Goal: Book appointment/travel/reservation

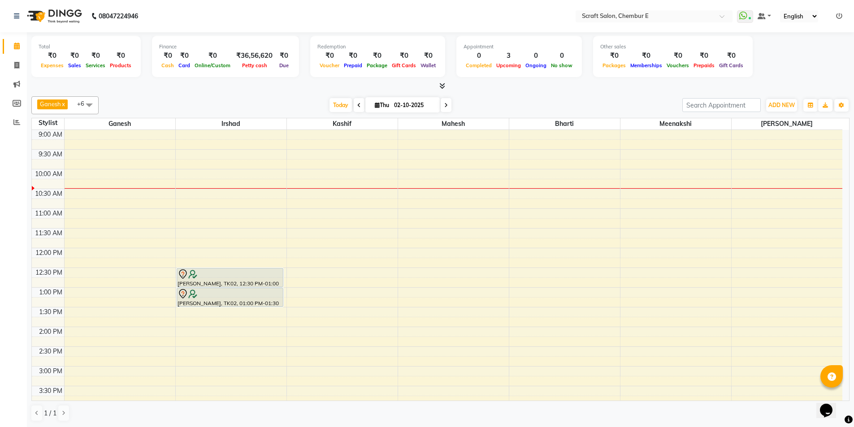
click at [300, 233] on div "9:00 AM 9:30 AM 10:00 AM 10:30 AM 11:00 AM 11:30 AM 12:00 PM 12:30 PM 1:00 PM 1…" at bounding box center [437, 386] width 811 height 513
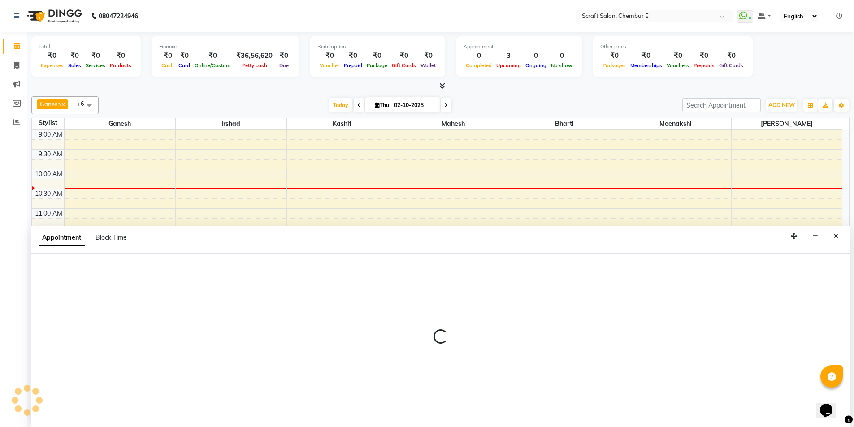
scroll to position [0, 0]
select select "24787"
select select "690"
select select "tentative"
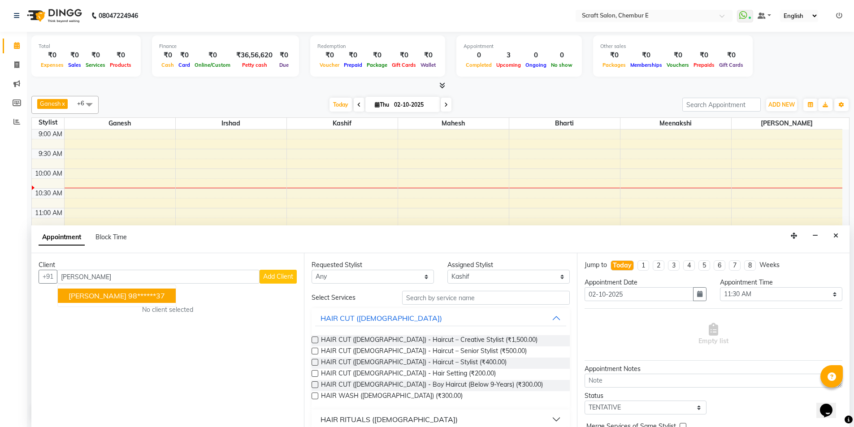
click at [139, 296] on ngb-highlight "98******37" at bounding box center [146, 295] width 37 height 9
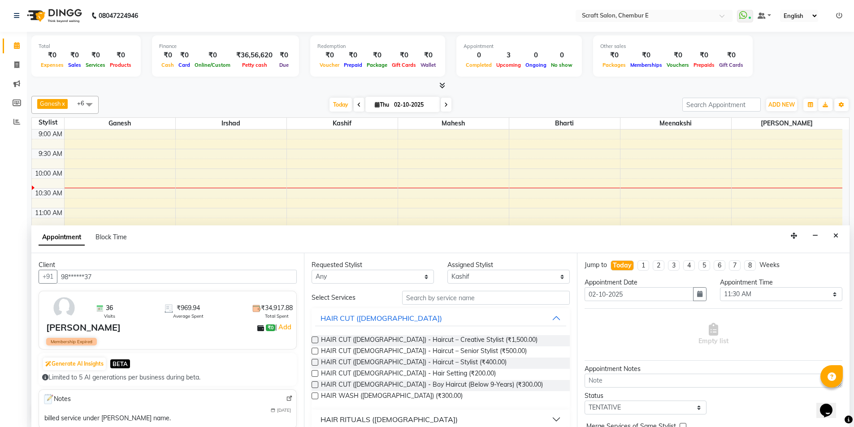
type input "98******37"
click at [537, 301] on input "text" at bounding box center [486, 298] width 168 height 14
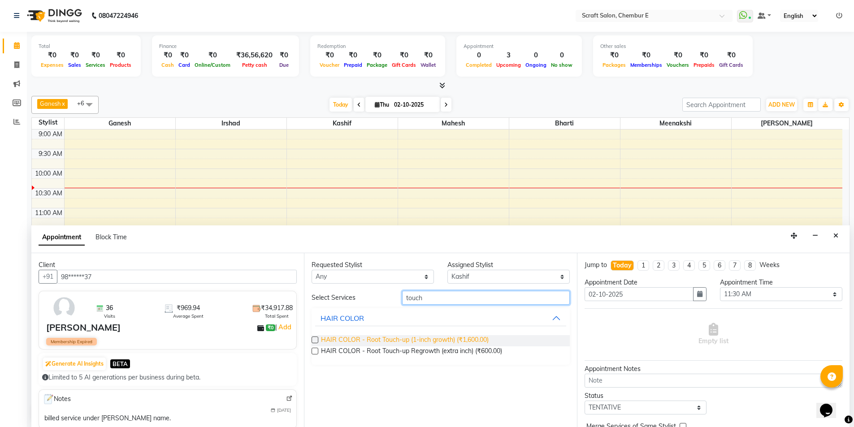
type input "touch"
click at [448, 342] on span "HAIR COLOR - Root Touch-up (1-inch growth) (₹1,600.00)" at bounding box center [405, 340] width 168 height 11
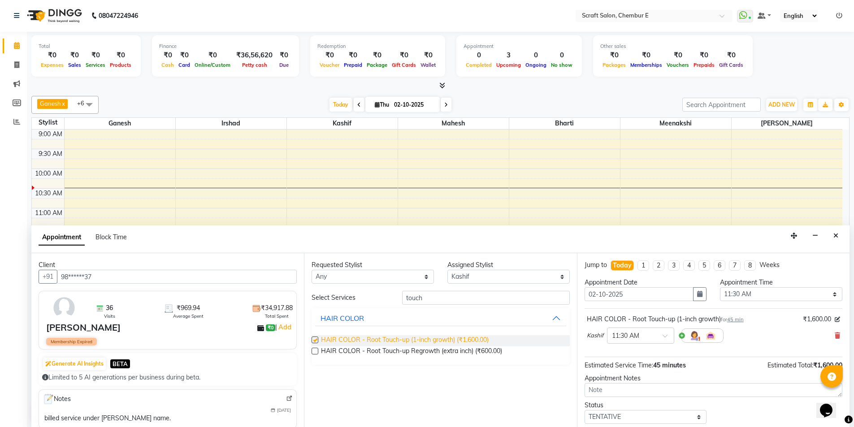
checkbox input "false"
click at [562, 277] on select "Select Bharti Ganesh [PERSON_NAME] Mahesh Meenakshi [PERSON_NAME]" at bounding box center [509, 277] width 122 height 14
select select "69640"
click at [448, 270] on select "Select Bharti Ganesh [PERSON_NAME] Mahesh Meenakshi [PERSON_NAME]" at bounding box center [509, 277] width 122 height 14
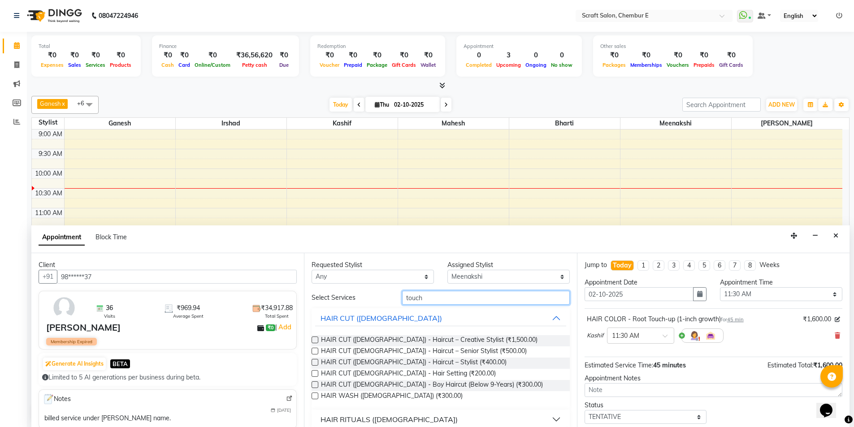
click at [441, 300] on input "touch" at bounding box center [486, 298] width 168 height 14
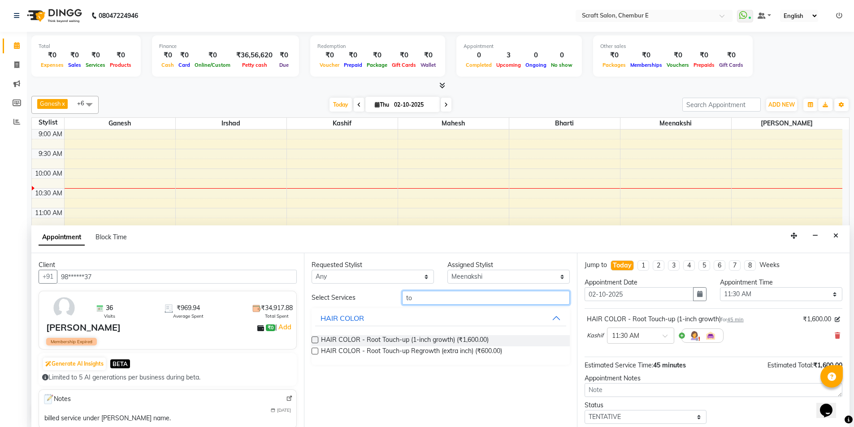
type input "t"
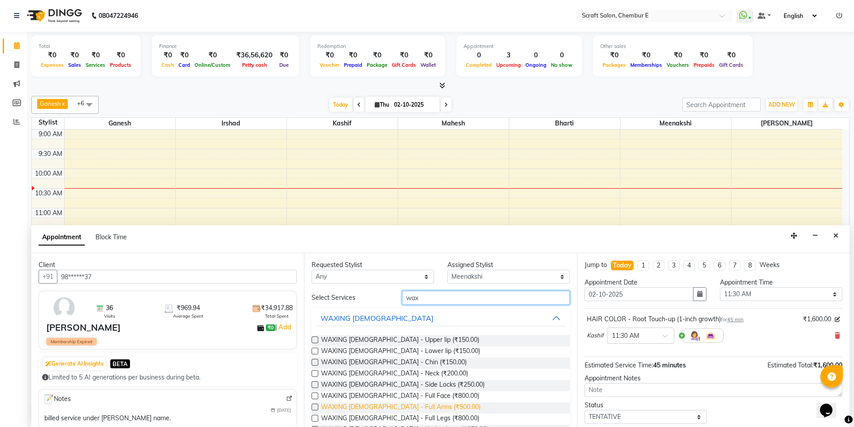
type input "wax"
click at [352, 405] on span "WAXING [DEMOGRAPHIC_DATA] - Full Arms (₹500.00)" at bounding box center [401, 408] width 160 height 11
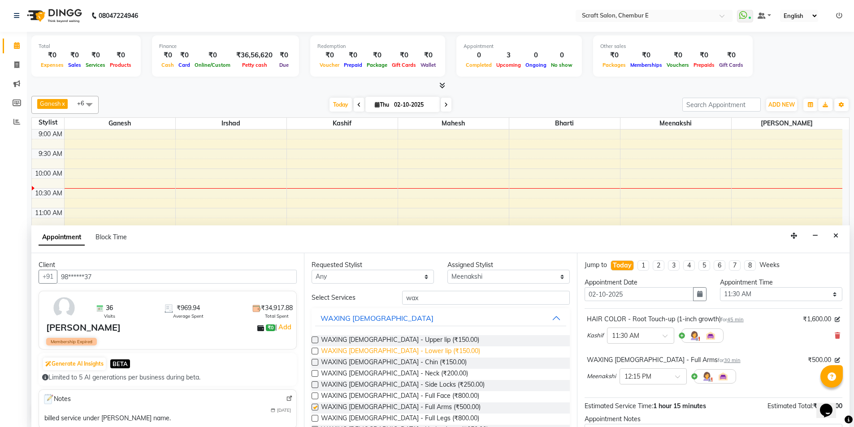
checkbox input "false"
click at [386, 278] on select "Any Bharti Ganesh [PERSON_NAME] Mahesh Meenakshi [PERSON_NAME]" at bounding box center [373, 277] width 122 height 14
select select "69640"
click at [312, 270] on select "Any Bharti Ganesh [PERSON_NAME] Mahesh Meenakshi [PERSON_NAME]" at bounding box center [373, 277] width 122 height 14
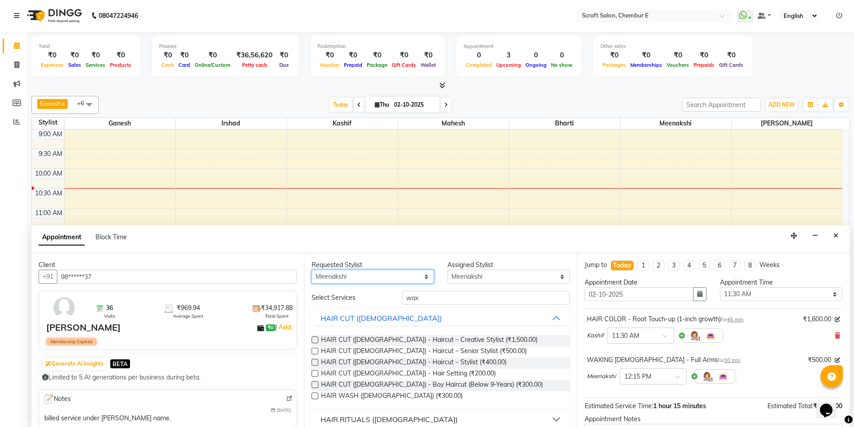
scroll to position [94, 0]
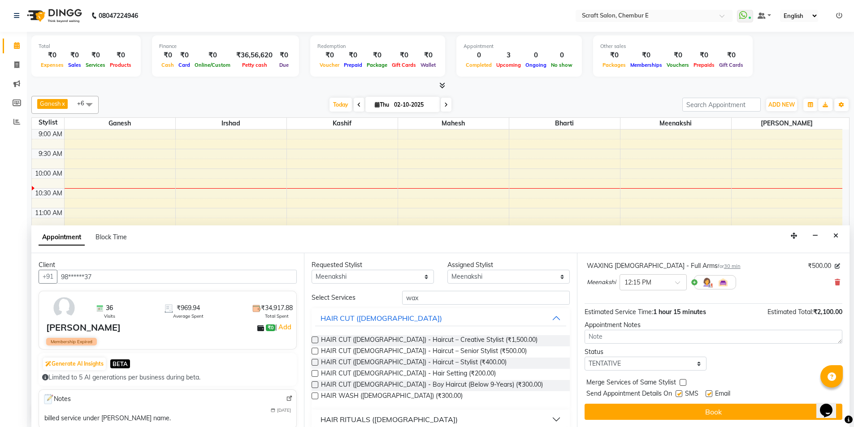
click at [711, 393] on label at bounding box center [709, 394] width 7 height 7
click at [711, 393] on input "checkbox" at bounding box center [709, 395] width 6 height 6
checkbox input "false"
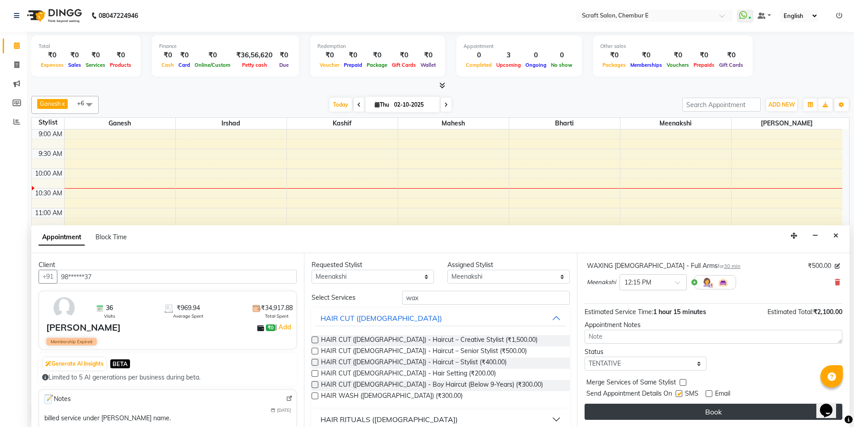
click at [716, 414] on button "Book" at bounding box center [714, 412] width 258 height 16
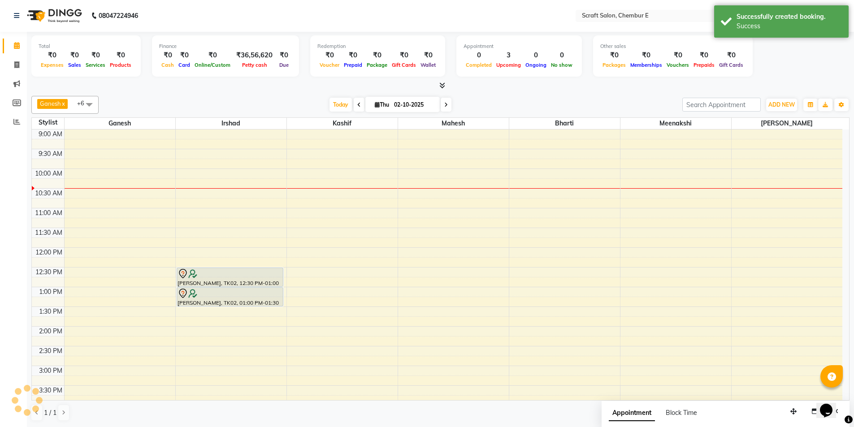
scroll to position [0, 0]
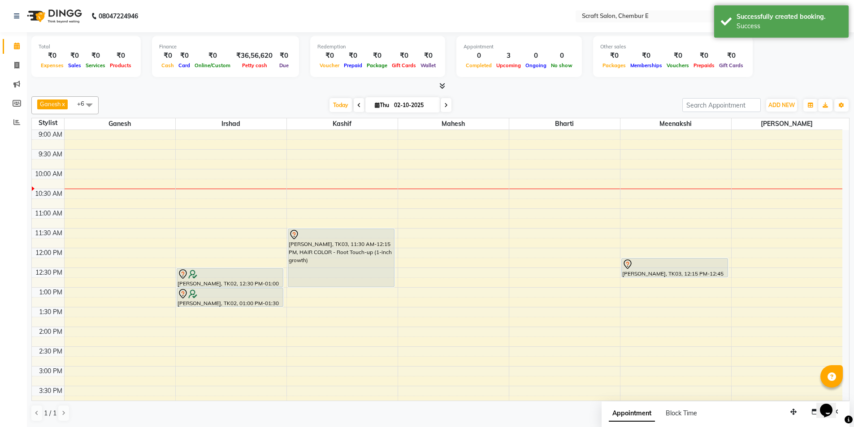
drag, startPoint x: 325, startPoint y: 257, endPoint x: 325, endPoint y: 279, distance: 22.0
click at [325, 279] on div "[PERSON_NAME], TK03, 11:30 AM-12:15 PM, HAIR COLOR - Root Touch-up (1-inch grow…" at bounding box center [342, 386] width 111 height 513
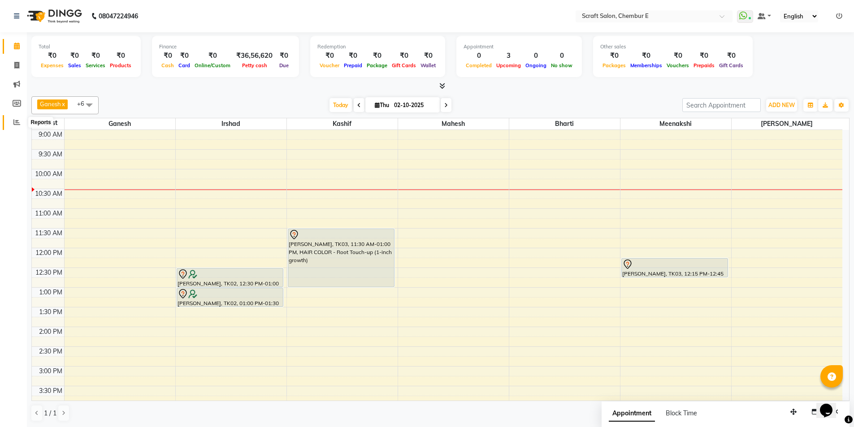
click at [17, 119] on icon at bounding box center [16, 122] width 7 height 7
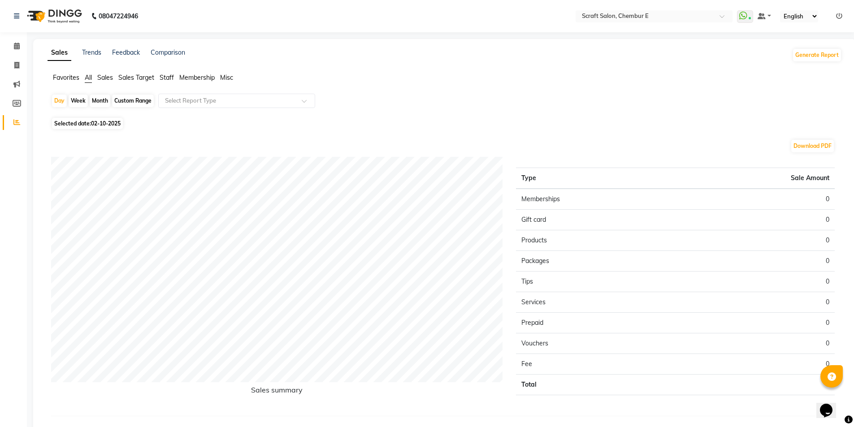
click at [167, 77] on span "Staff" at bounding box center [167, 78] width 14 height 8
click at [147, 100] on div "Custom Range" at bounding box center [133, 101] width 42 height 13
select select "10"
select select "2025"
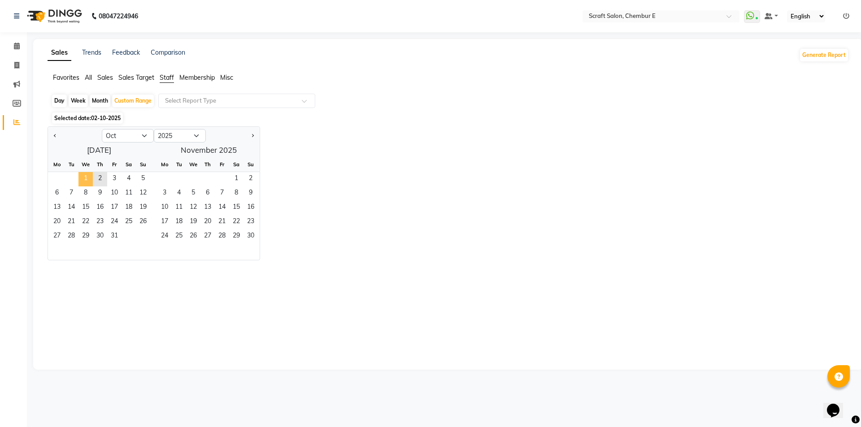
click at [87, 176] on span "1" at bounding box center [85, 179] width 14 height 14
click at [87, 179] on span "1" at bounding box center [85, 179] width 14 height 14
click at [94, 178] on span "2" at bounding box center [100, 179] width 14 height 14
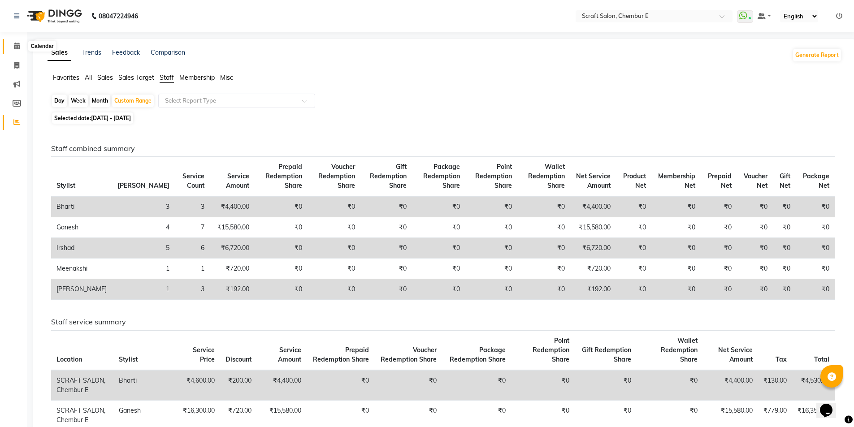
click at [17, 48] on icon at bounding box center [17, 46] width 6 height 7
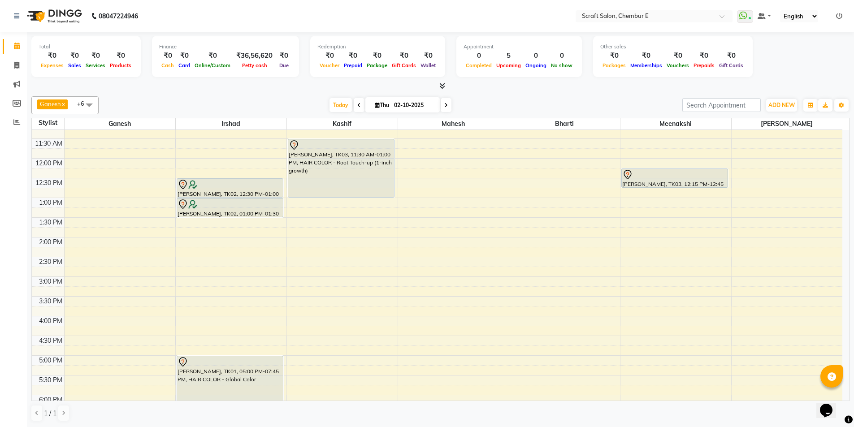
scroll to position [45, 0]
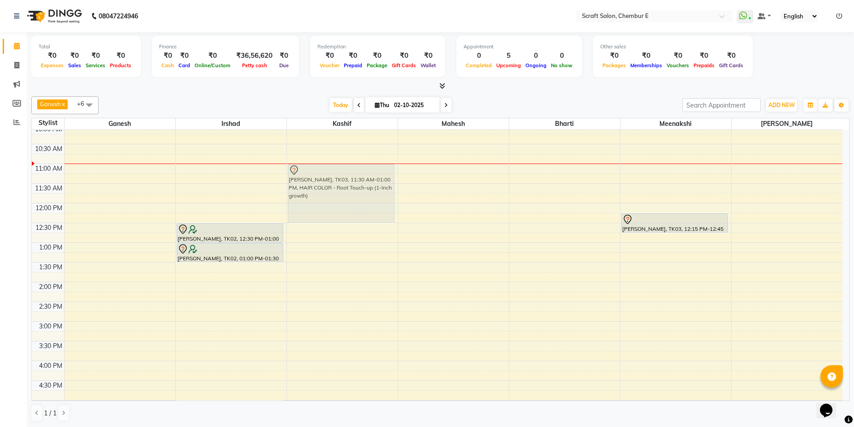
drag, startPoint x: 335, startPoint y: 190, endPoint x: 336, endPoint y: 174, distance: 16.2
click at [336, 174] on div "[PERSON_NAME], TK03, 11:30 AM-01:00 PM, HAIR COLOR - Root Touch-up (1-inch grow…" at bounding box center [342, 341] width 111 height 513
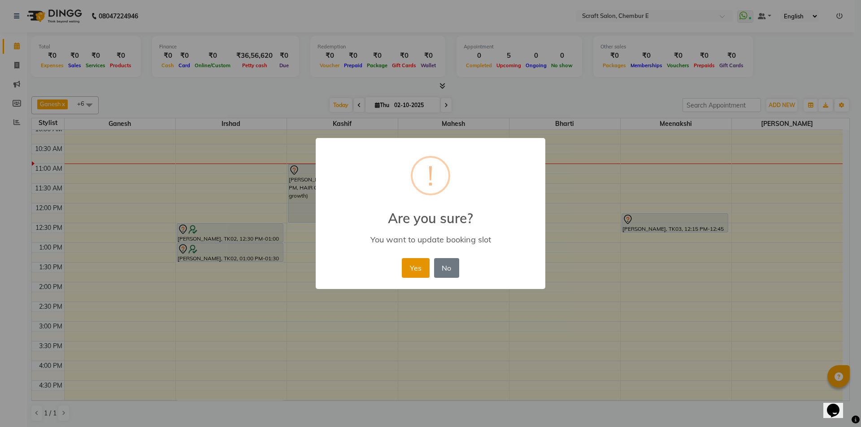
click at [414, 273] on button "Yes" at bounding box center [415, 268] width 27 height 20
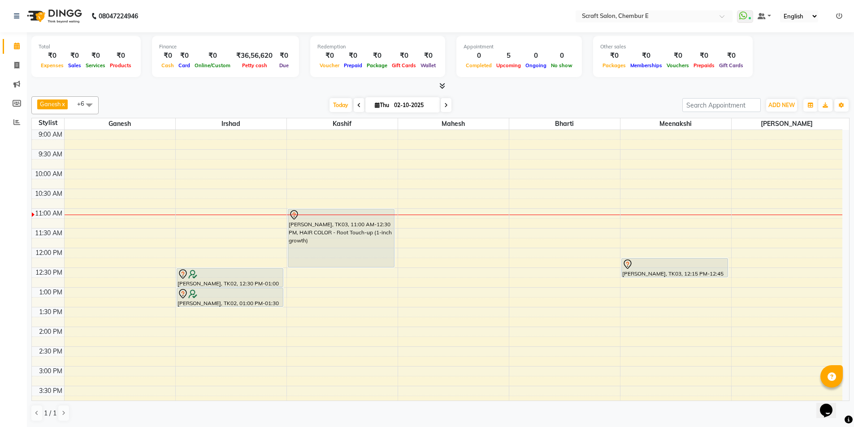
scroll to position [22, 0]
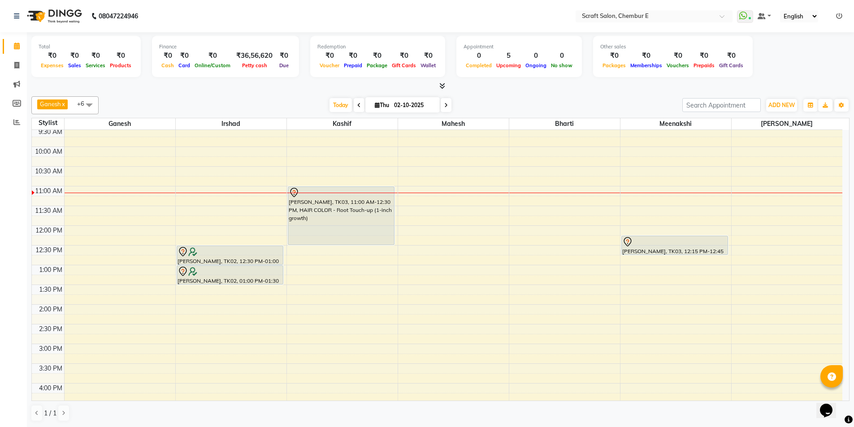
click at [73, 222] on div "9:00 AM 9:30 AM 10:00 AM 10:30 AM 11:00 AM 11:30 AM 12:00 PM 12:30 PM 1:00 PM 1…" at bounding box center [437, 364] width 811 height 513
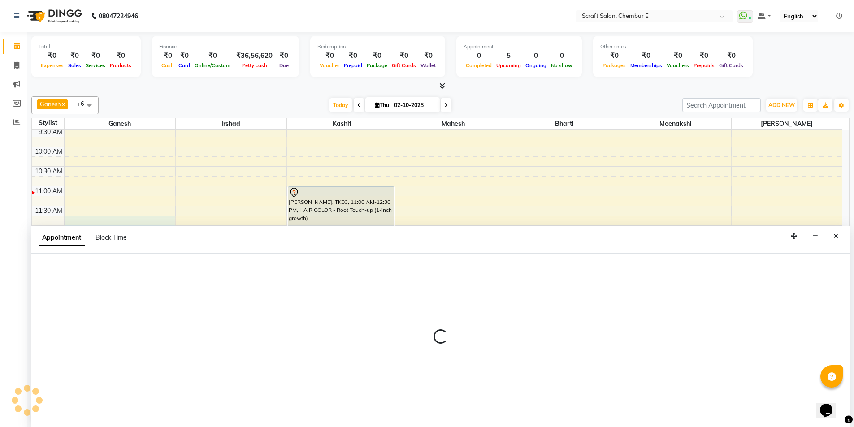
scroll to position [0, 0]
select select "81195"
select select "705"
select select "tentative"
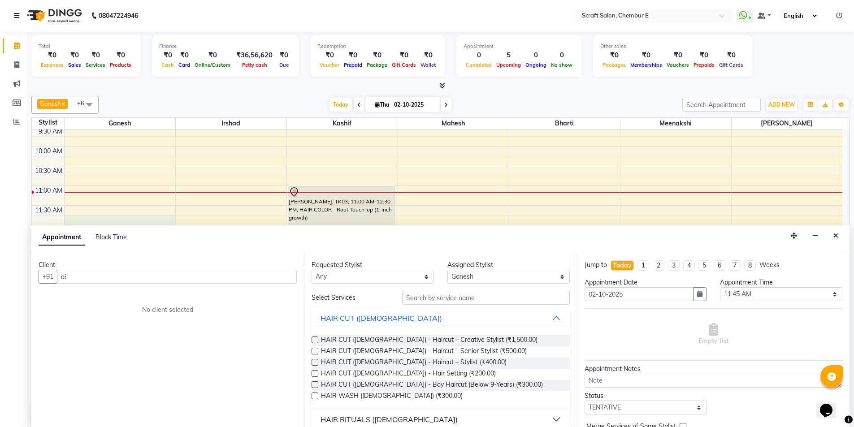
type input "a"
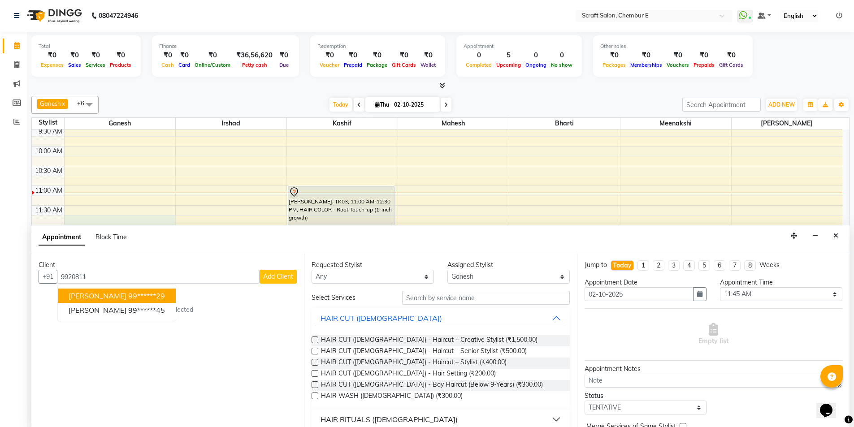
click at [86, 299] on span "[PERSON_NAME]" at bounding box center [98, 295] width 58 height 9
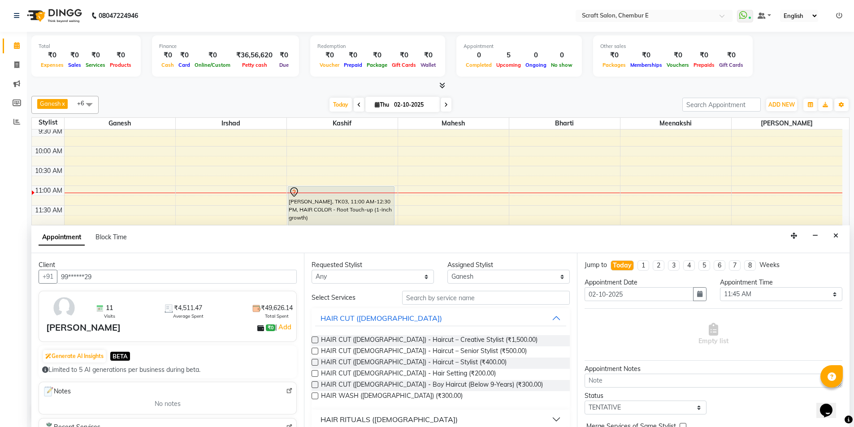
type input "99******29"
click at [483, 300] on input "text" at bounding box center [486, 298] width 168 height 14
type input "h"
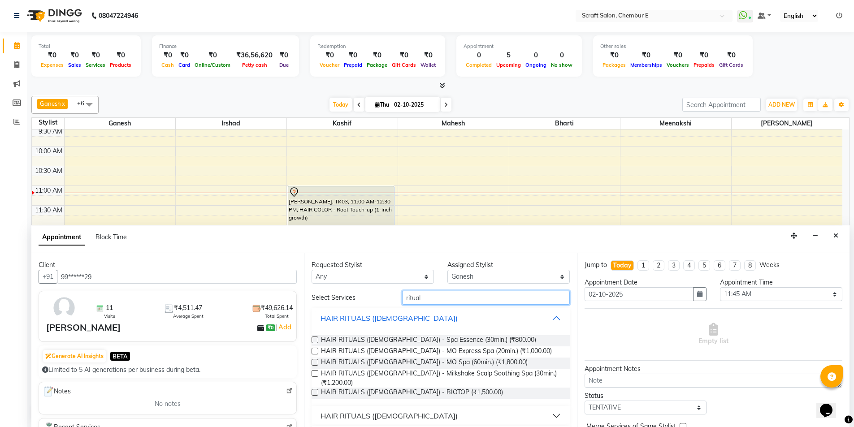
scroll to position [18, 0]
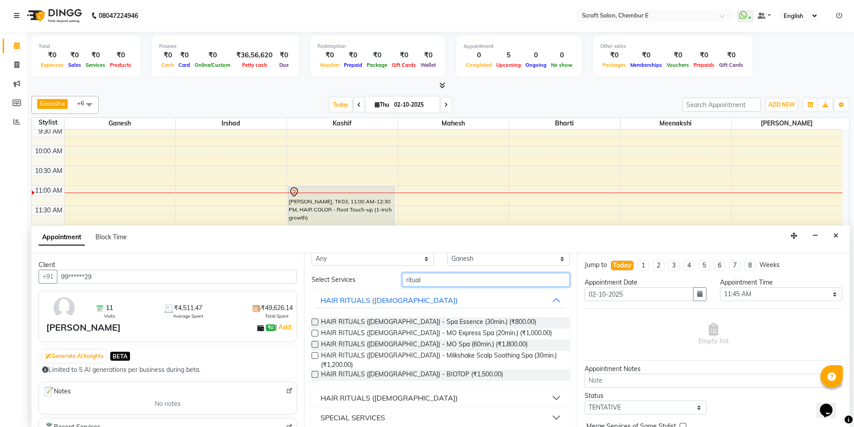
type input "ritual"
click at [551, 392] on button "HAIR RITUALS ([DEMOGRAPHIC_DATA])" at bounding box center [440, 398] width 251 height 16
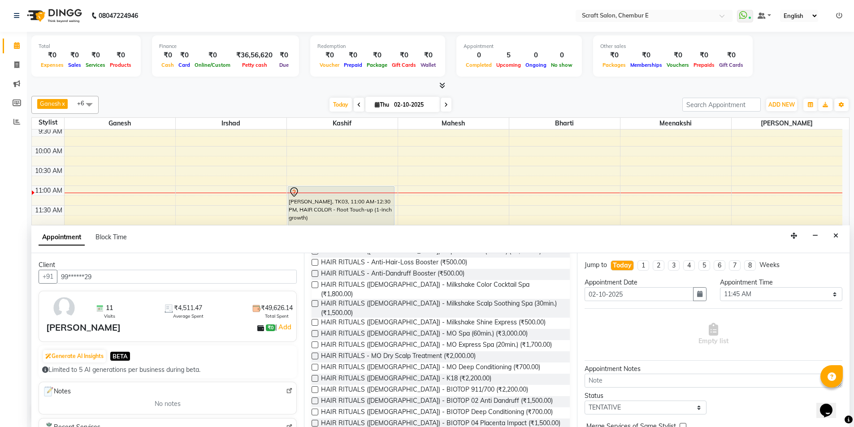
scroll to position [181, 0]
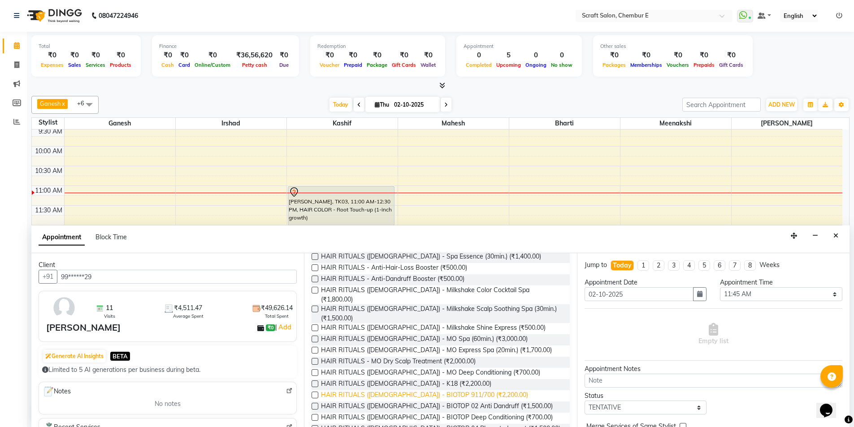
click at [386, 391] on span "HAIR RITUALS ([DEMOGRAPHIC_DATA]) - BIOTOP 911/700 (₹2,200.00)" at bounding box center [424, 396] width 207 height 11
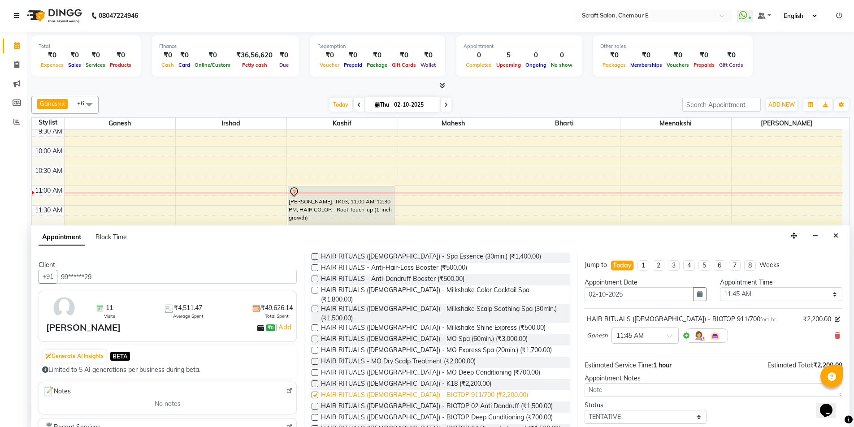
checkbox input "false"
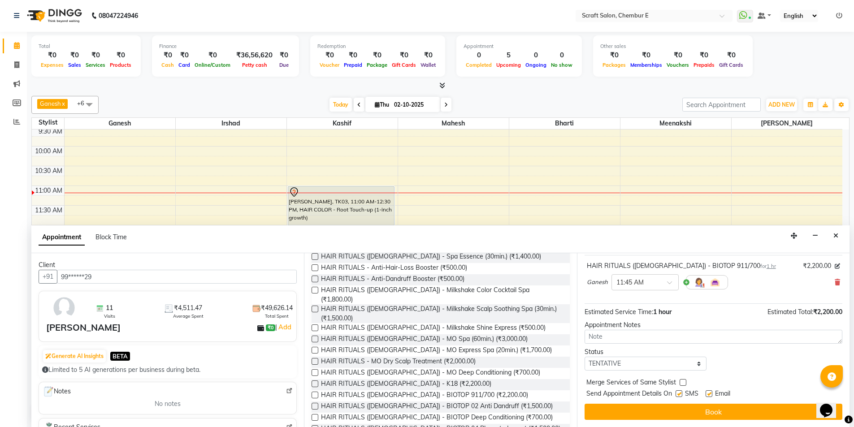
click at [710, 393] on label at bounding box center [709, 394] width 7 height 7
click at [710, 393] on input "checkbox" at bounding box center [709, 395] width 6 height 6
checkbox input "false"
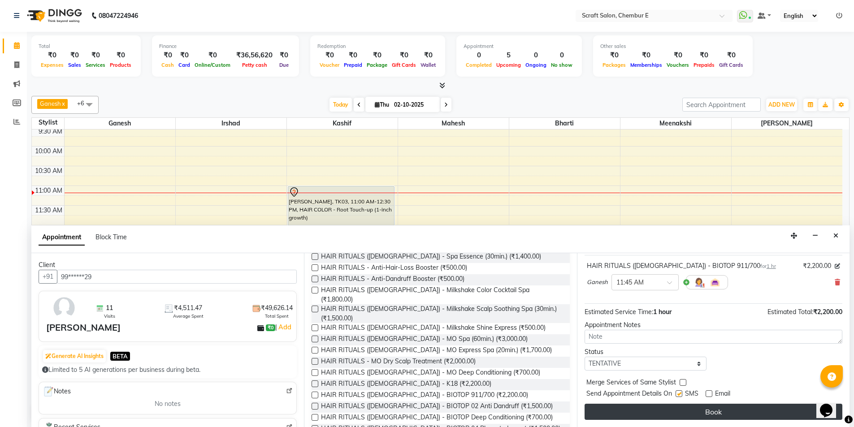
click at [705, 412] on button "Book" at bounding box center [714, 412] width 258 height 16
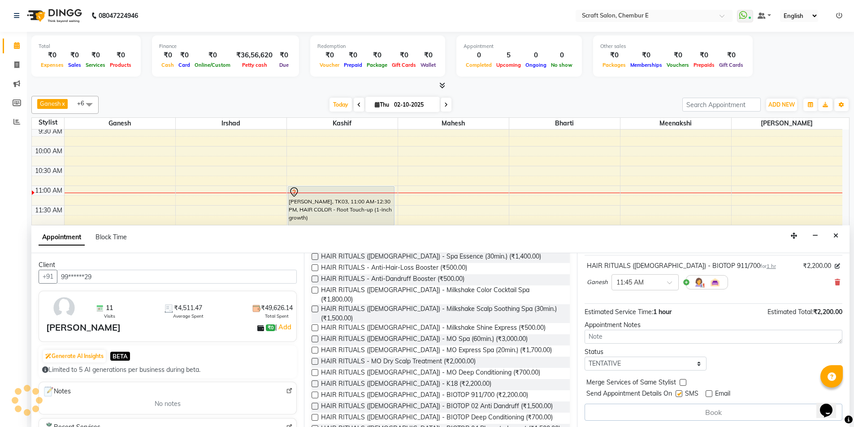
scroll to position [0, 0]
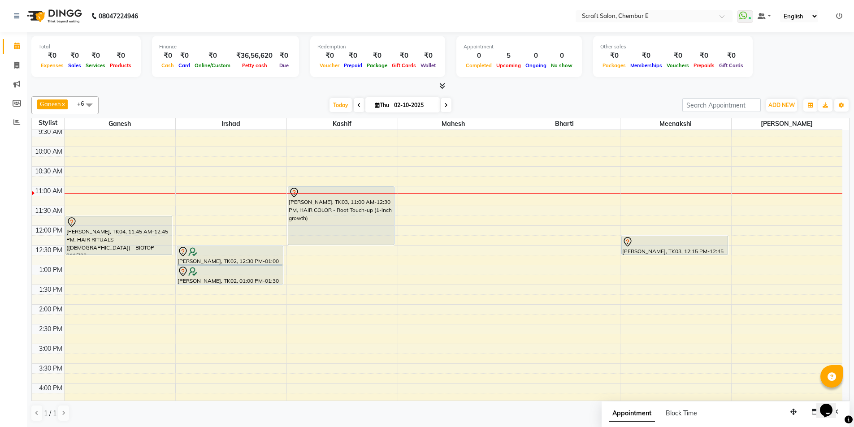
click at [135, 222] on div at bounding box center [118, 222] width 105 height 11
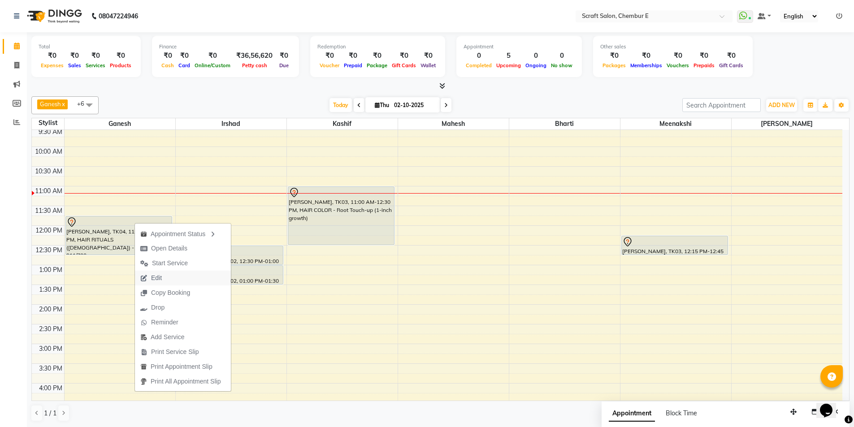
click at [155, 277] on span "Edit" at bounding box center [156, 278] width 11 height 9
select select "tentative"
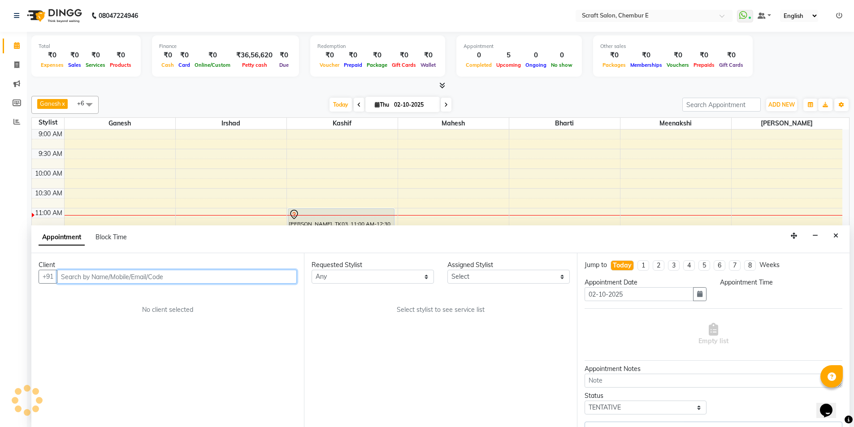
select select "81195"
select select "705"
select select "1610"
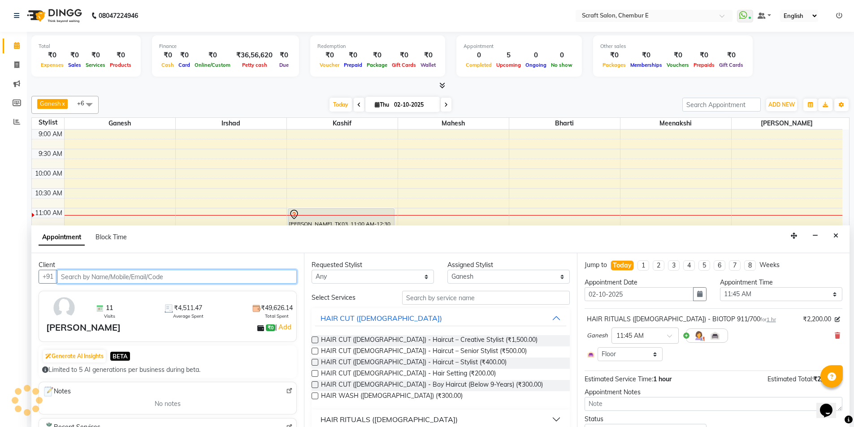
scroll to position [79, 0]
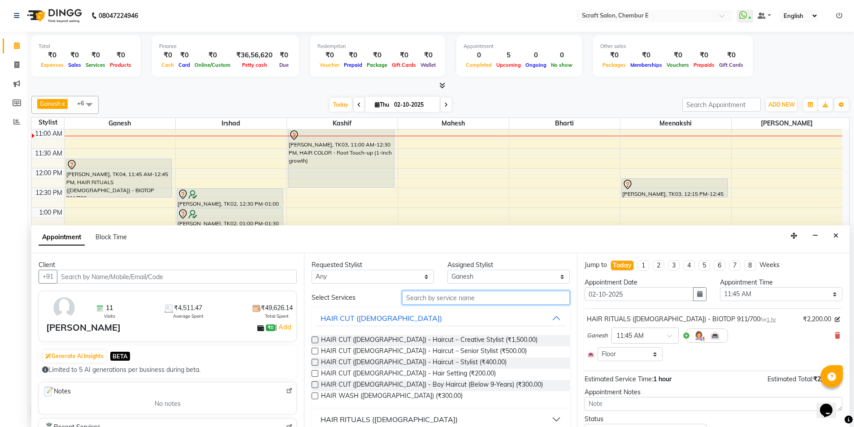
click at [471, 301] on input "text" at bounding box center [486, 298] width 168 height 14
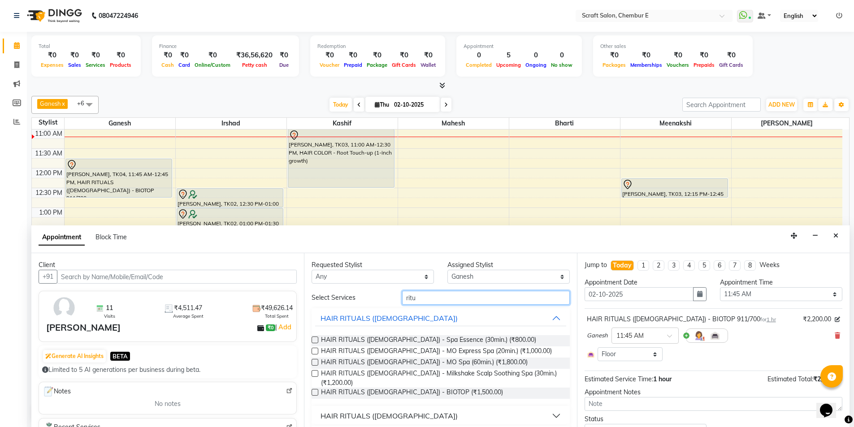
scroll to position [18, 0]
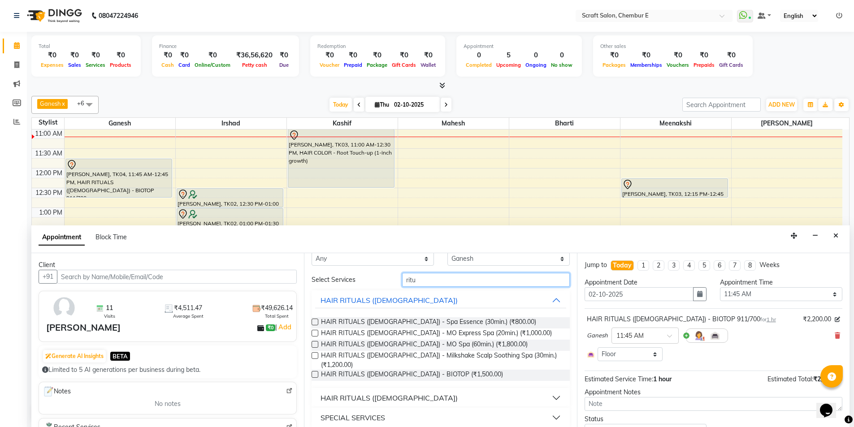
type input "ritu"
click at [548, 391] on button "HAIR RITUALS ([DEMOGRAPHIC_DATA])" at bounding box center [440, 398] width 251 height 16
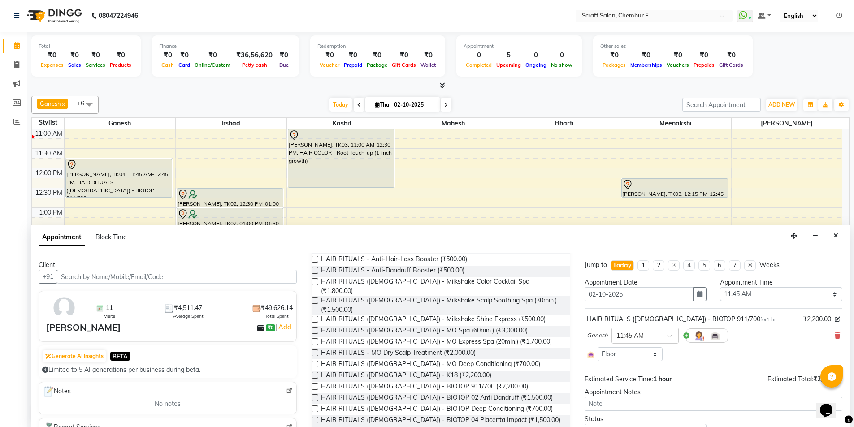
scroll to position [200, 0]
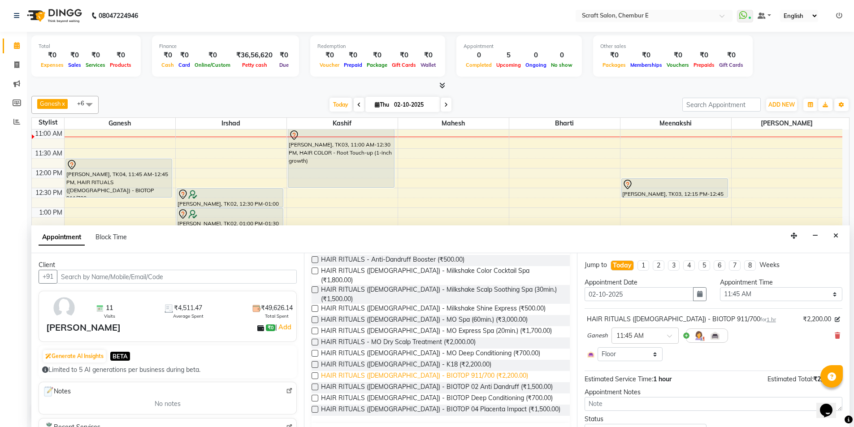
click at [410, 371] on span "HAIR RITUALS ([DEMOGRAPHIC_DATA]) - BIOTOP 911/700 (₹2,200.00)" at bounding box center [424, 376] width 207 height 11
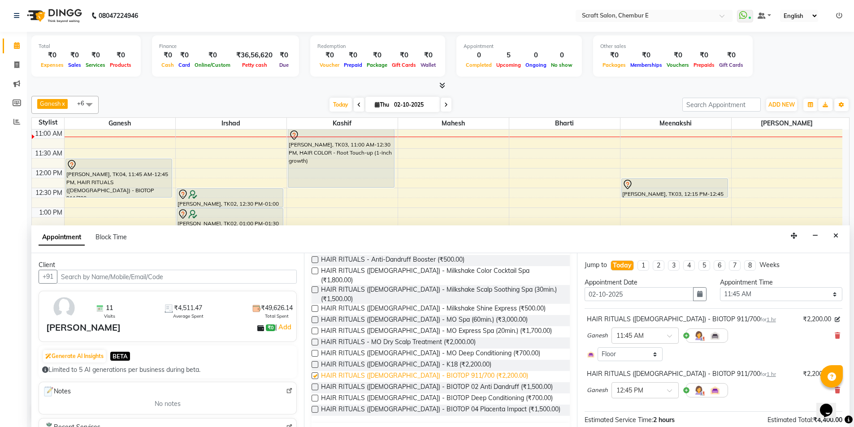
checkbox input "false"
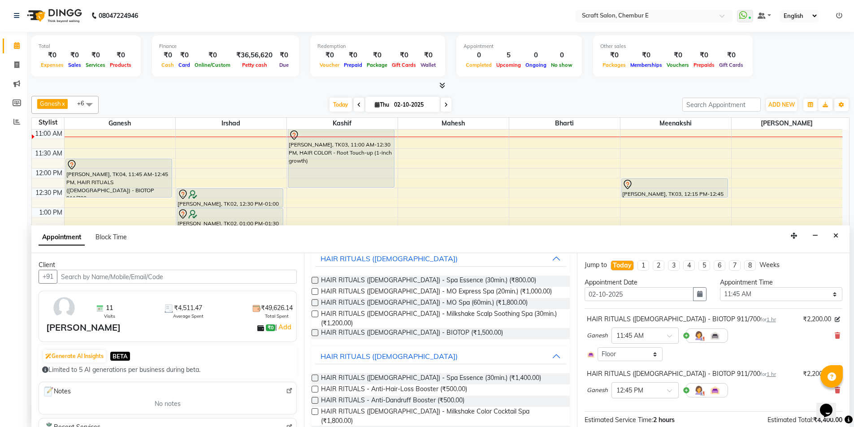
scroll to position [0, 0]
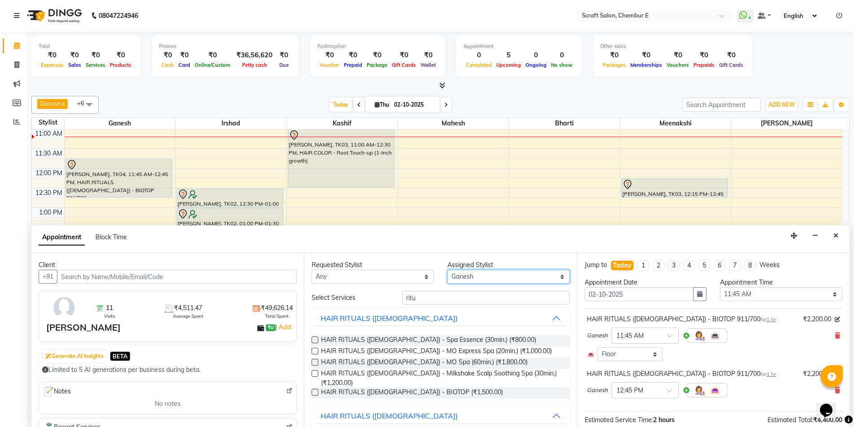
click at [555, 278] on select "Select Bharti Ganesh [PERSON_NAME] Mahesh Meenakshi [PERSON_NAME]" at bounding box center [509, 277] width 122 height 14
select select "33658"
click at [448, 270] on select "Select Bharti Ganesh [PERSON_NAME] Mahesh Meenakshi [PERSON_NAME]" at bounding box center [509, 277] width 122 height 14
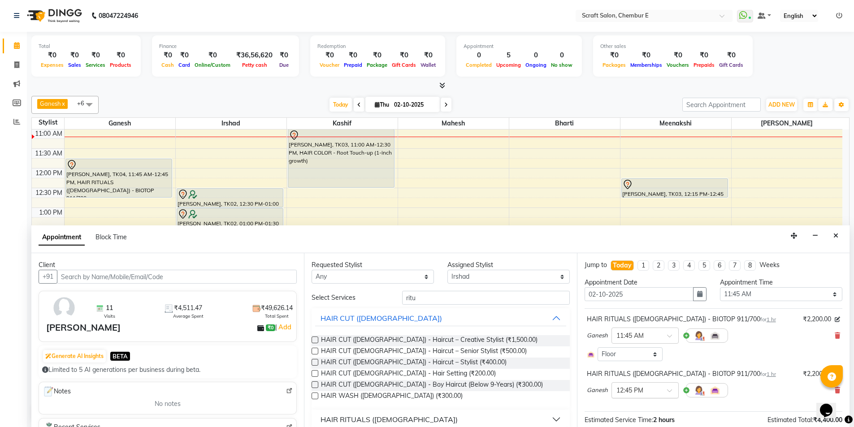
click at [670, 392] on span at bounding box center [672, 393] width 11 height 9
click at [635, 409] on div "11:45 AM" at bounding box center [645, 412] width 66 height 17
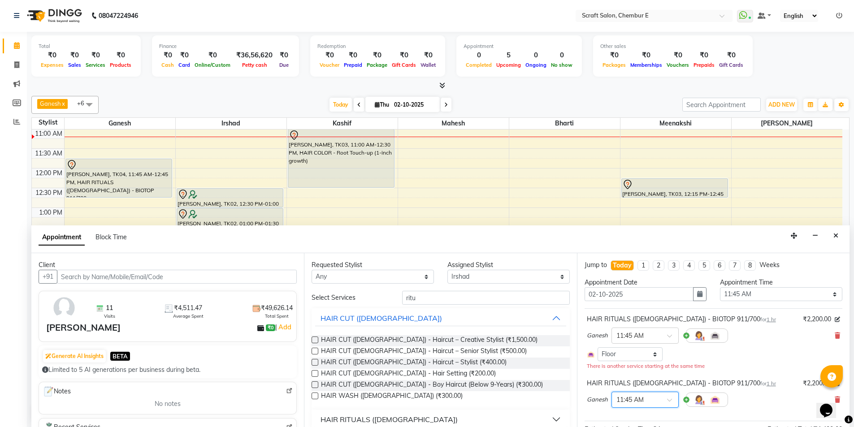
scroll to position [91, 0]
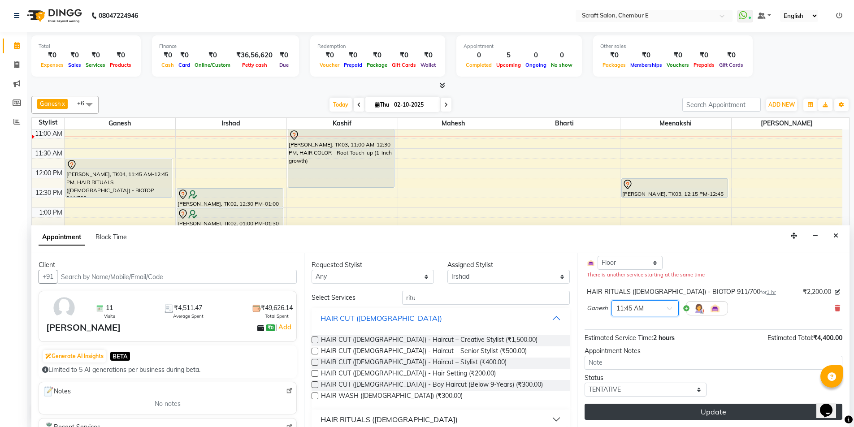
click at [721, 410] on button "Update" at bounding box center [714, 412] width 258 height 16
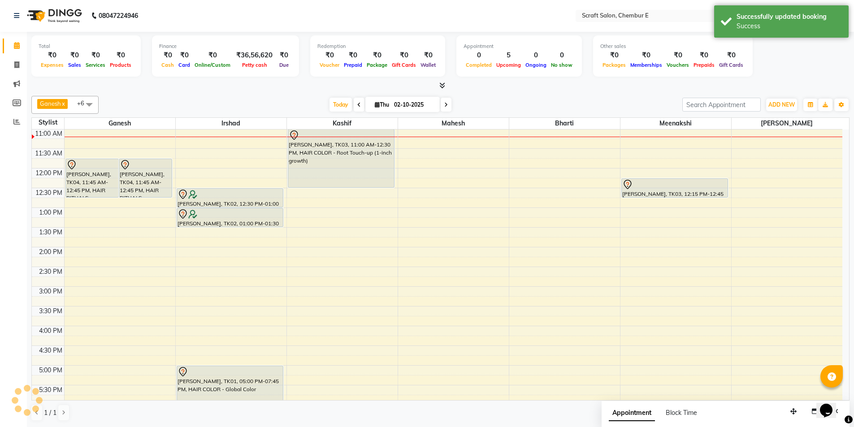
scroll to position [0, 0]
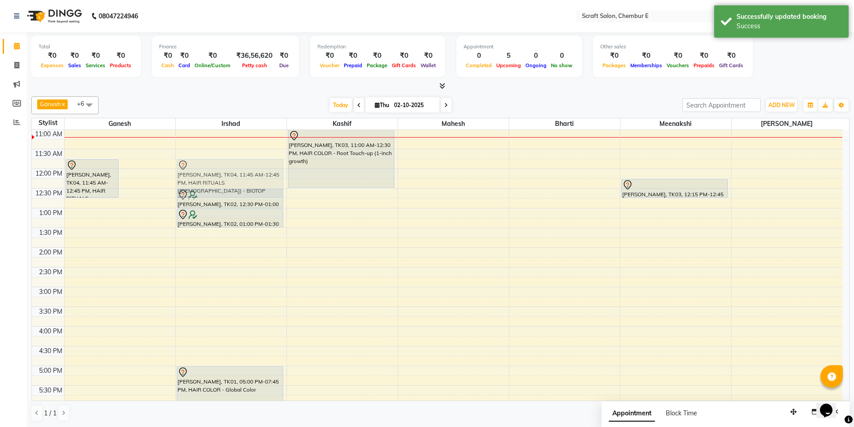
drag, startPoint x: 146, startPoint y: 166, endPoint x: 195, endPoint y: 167, distance: 48.9
click at [195, 167] on tr "[PERSON_NAME], TK04, 11:45 AM-12:45 PM, HAIR RITUALS ([DEMOGRAPHIC_DATA]) - BIO…" at bounding box center [437, 307] width 811 height 513
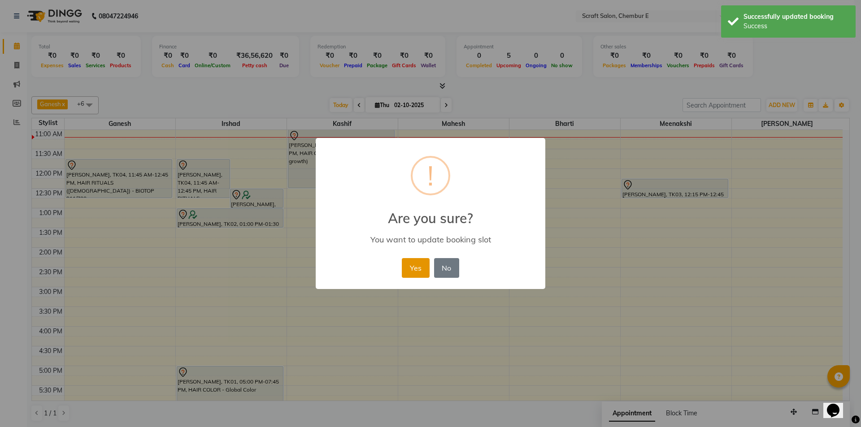
click at [416, 270] on button "Yes" at bounding box center [415, 268] width 27 height 20
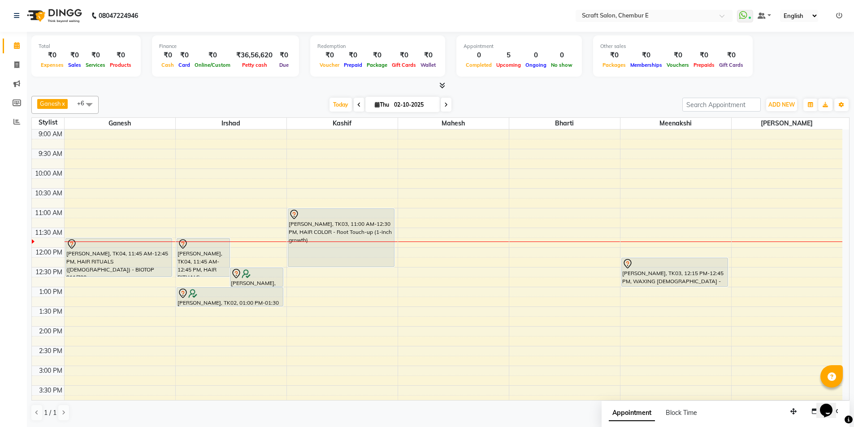
drag, startPoint x: 679, startPoint y: 274, endPoint x: 683, endPoint y: 283, distance: 9.0
click at [683, 283] on div "[PERSON_NAME], TK03, 12:15 PM-12:45 PM, WAXING [DEMOGRAPHIC_DATA] - Full Arms […" at bounding box center [676, 386] width 111 height 513
click at [18, 66] on icon at bounding box center [16, 64] width 5 height 7
select select "service"
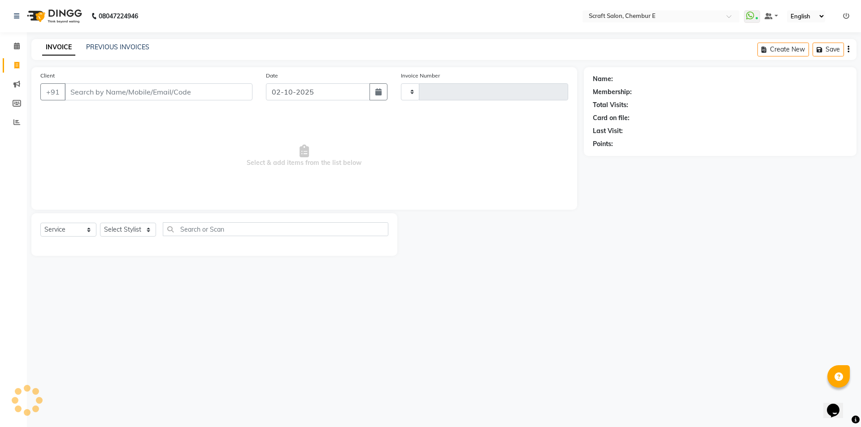
type input "1588"
click at [135, 94] on input "Client" at bounding box center [159, 91] width 188 height 17
select select "3922"
click at [176, 97] on input "Client" at bounding box center [159, 91] width 188 height 17
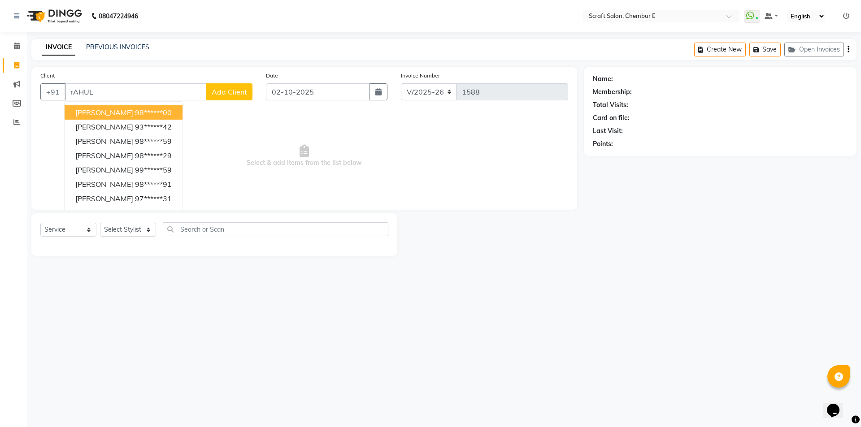
click at [121, 107] on button "[PERSON_NAME] 98******00" at bounding box center [124, 112] width 118 height 14
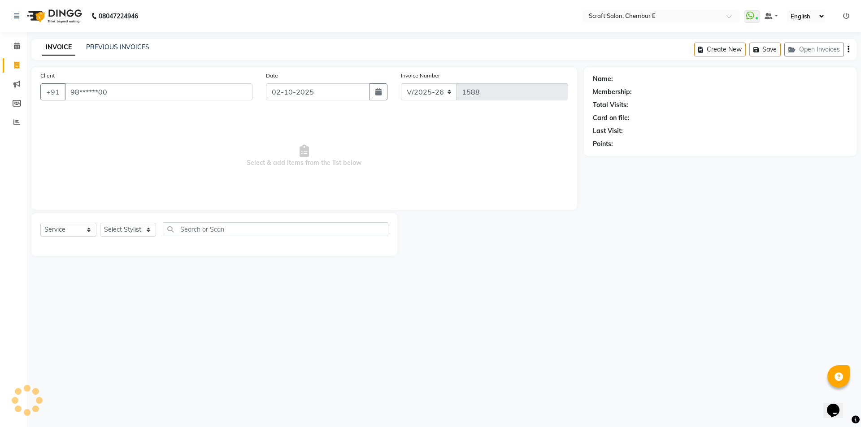
type input "98******00"
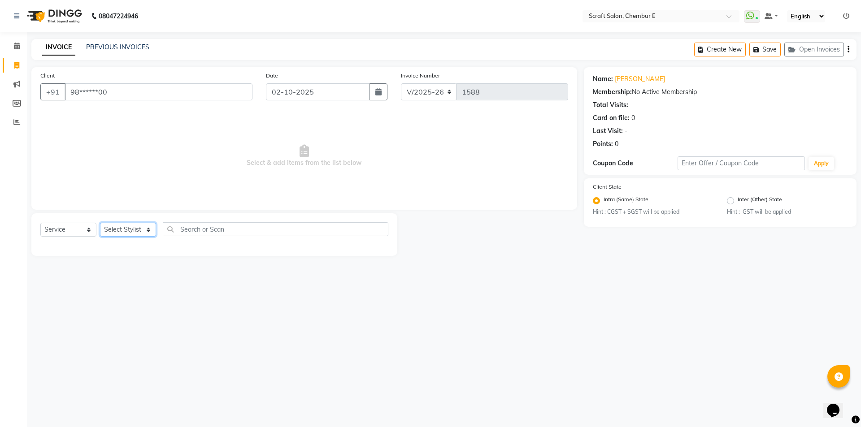
click at [150, 231] on select "Select Stylist Bharti Frontdesk Ganesh [PERSON_NAME] Mahesh Meenakshi [PERSON_N…" at bounding box center [128, 230] width 56 height 14
select select "81195"
click at [100, 223] on select "Select Stylist Bharti Frontdesk Ganesh [PERSON_NAME] Mahesh Meenakshi [PERSON_N…" at bounding box center [128, 230] width 56 height 14
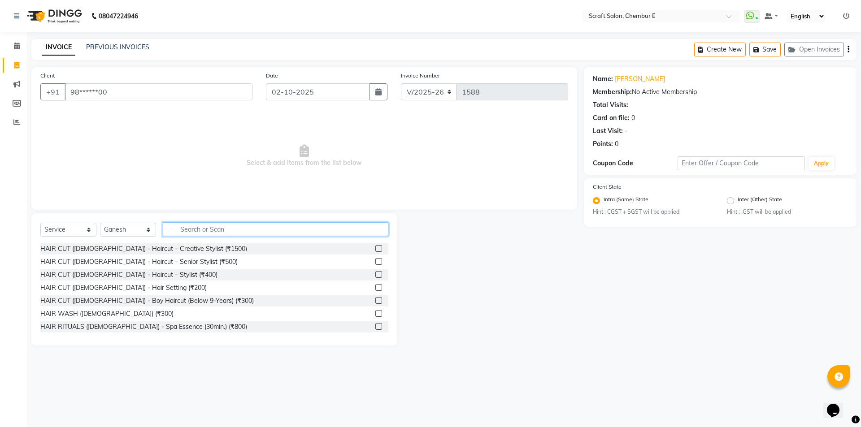
click at [205, 231] on input "text" at bounding box center [276, 229] width 226 height 14
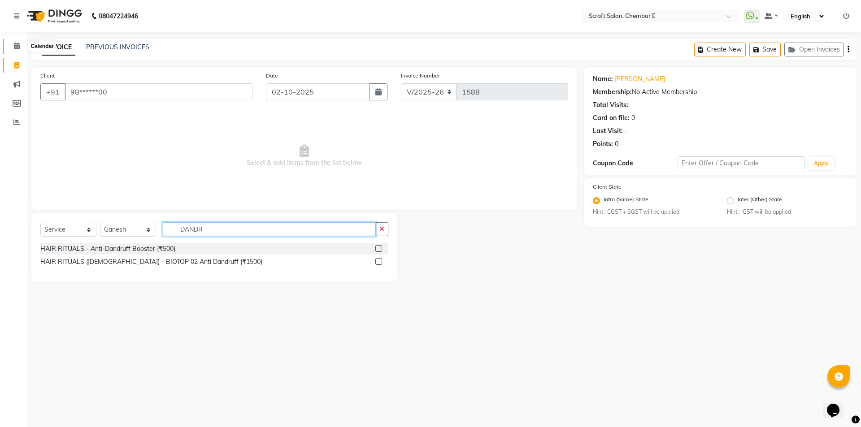
type input "DANDR"
click at [17, 46] on icon at bounding box center [17, 46] width 6 height 7
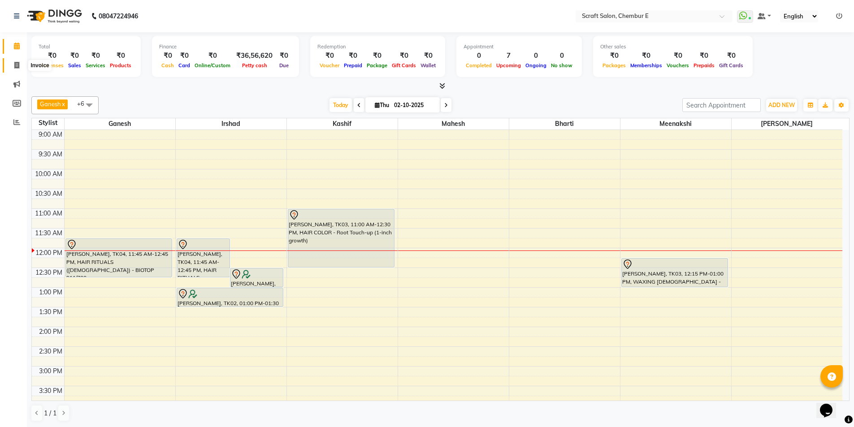
click at [16, 63] on icon at bounding box center [16, 65] width 5 height 7
select select "service"
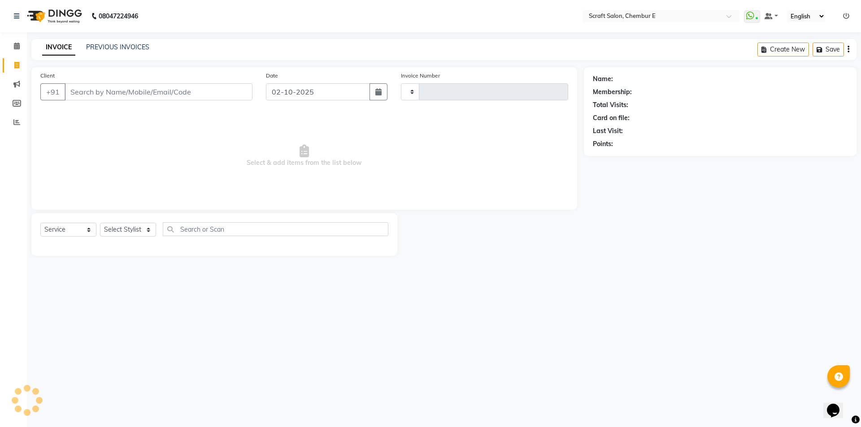
type input "1588"
select select "3922"
click at [848, 16] on icon at bounding box center [846, 16] width 6 height 6
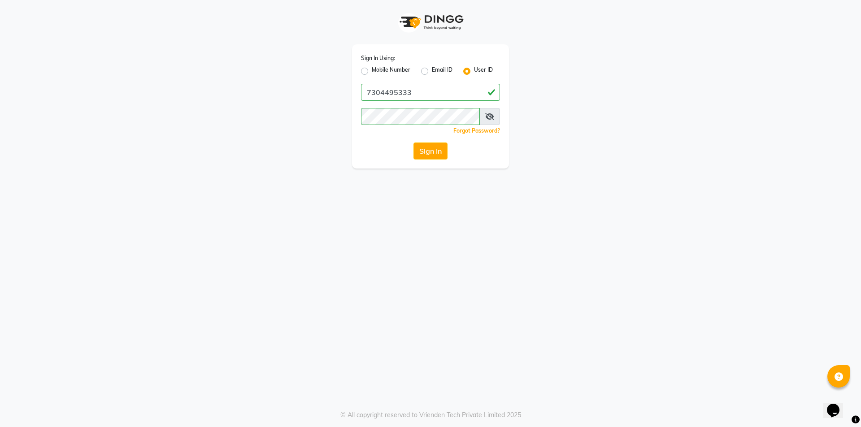
click at [372, 73] on label "Mobile Number" at bounding box center [391, 71] width 39 height 11
click at [372, 72] on input "Mobile Number" at bounding box center [375, 69] width 6 height 6
radio input "true"
radio input "false"
click at [398, 91] on input "Username" at bounding box center [445, 92] width 109 height 17
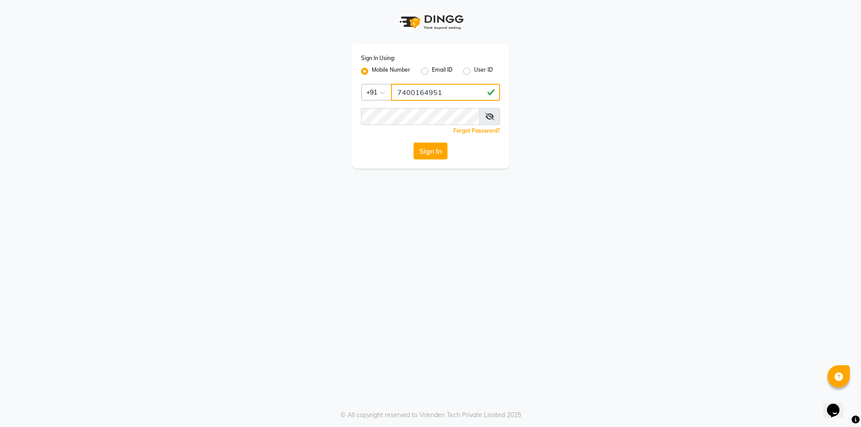
type input "7400164951"
click at [425, 235] on div "Sign In Using: Mobile Number Email ID User ID Country Code × [PHONE_NUMBER] Rem…" at bounding box center [430, 213] width 861 height 427
click at [429, 152] on button "Sign In" at bounding box center [430, 151] width 34 height 17
